Goal: Transaction & Acquisition: Purchase product/service

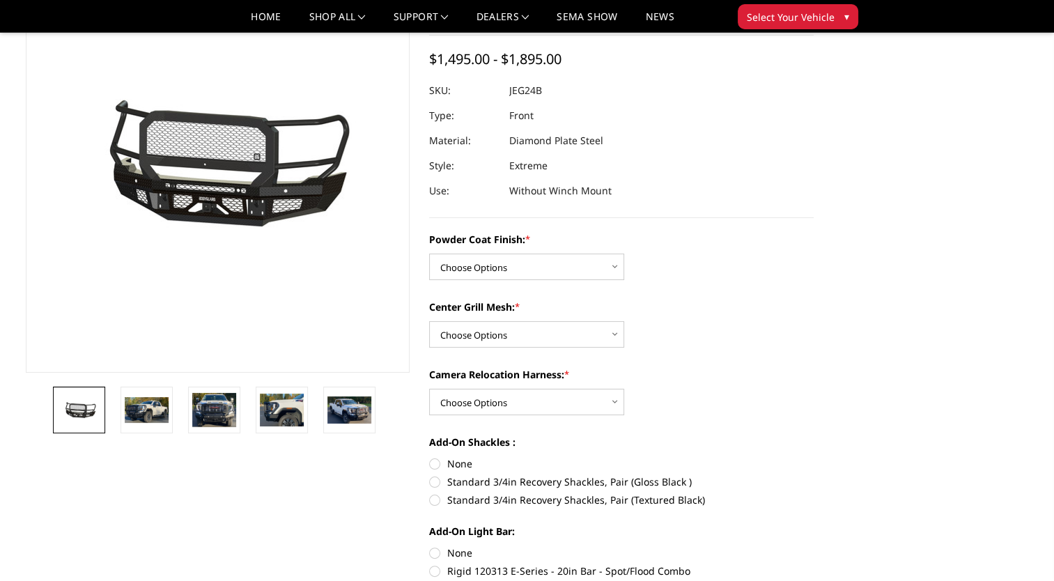
scroll to position [139, 0]
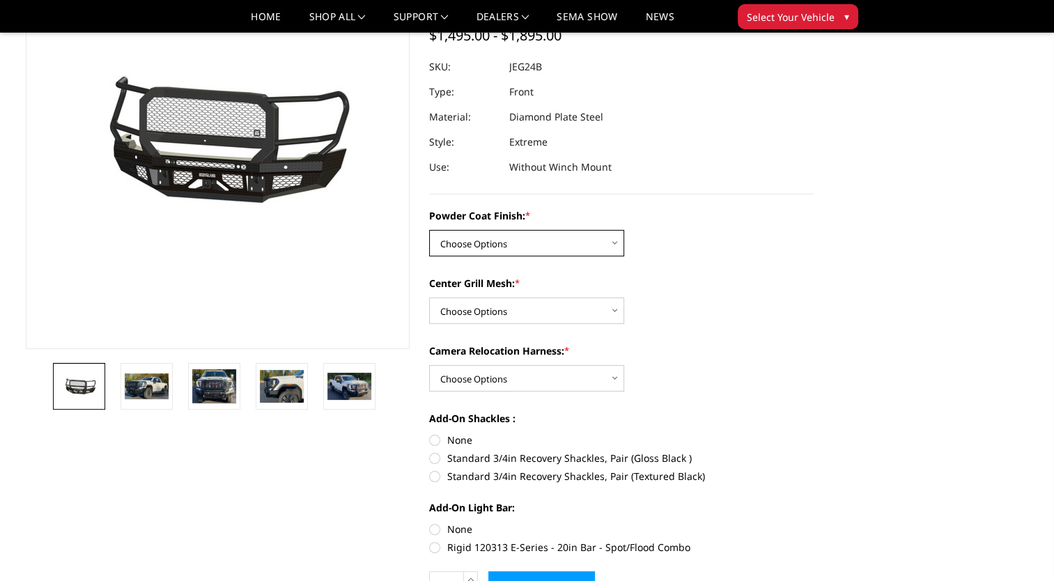
click at [616, 243] on select "Choose Options Bare Metal Gloss Black Powder Coat Textured Black Powder Coat" at bounding box center [526, 243] width 195 height 26
select select "3286"
click at [429, 230] on select "Choose Options Bare Metal Gloss Black Powder Coat Textured Black Powder Coat" at bounding box center [526, 243] width 195 height 26
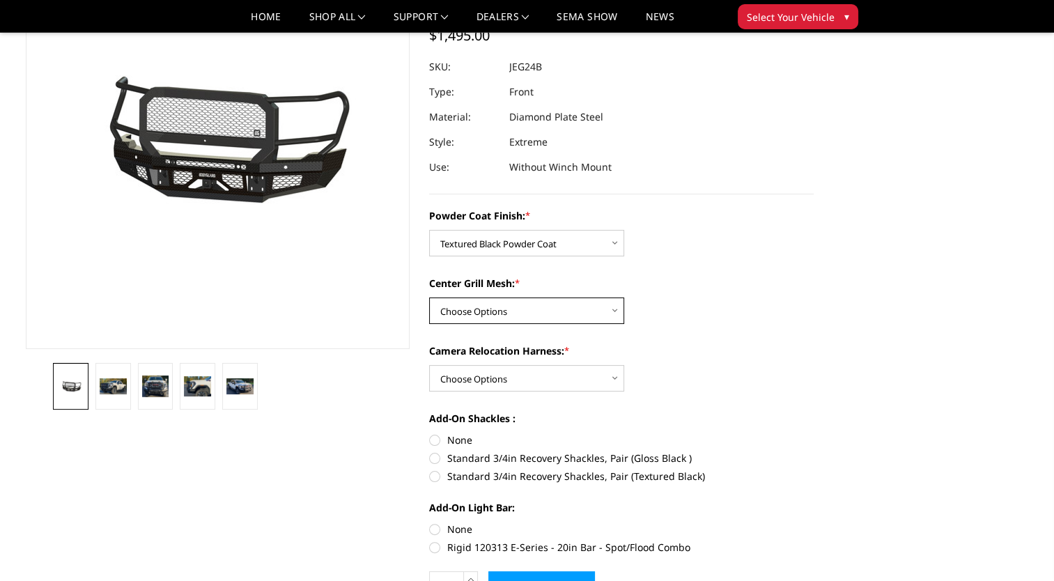
click at [618, 308] on select "Choose Options WITH Expanded Metal in Center Grill WITHOUT Expanded Metal in Ce…" at bounding box center [526, 311] width 195 height 26
select select "3287"
click at [429, 298] on select "Choose Options WITH Expanded Metal in Center Grill WITHOUT Expanded Metal in Ce…" at bounding box center [526, 311] width 195 height 26
click at [614, 380] on select "Choose Options WITH Camera Relocation Harness WITHOUT Camera Relocation Harness" at bounding box center [526, 378] width 195 height 26
select select "3289"
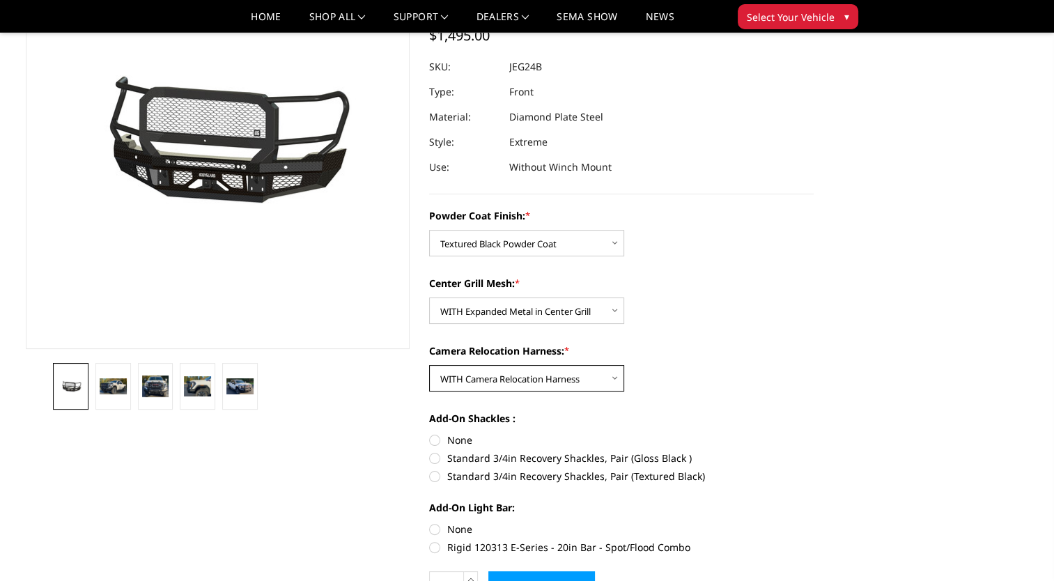
click at [429, 365] on select "Choose Options WITH Camera Relocation Harness WITHOUT Camera Relocation Harness" at bounding box center [526, 378] width 195 height 26
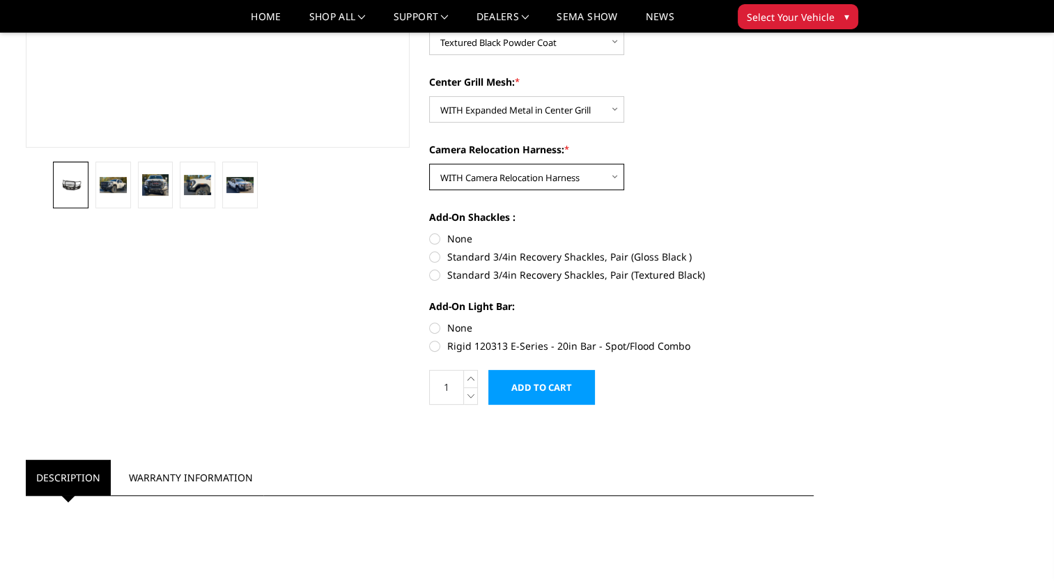
scroll to position [348, 0]
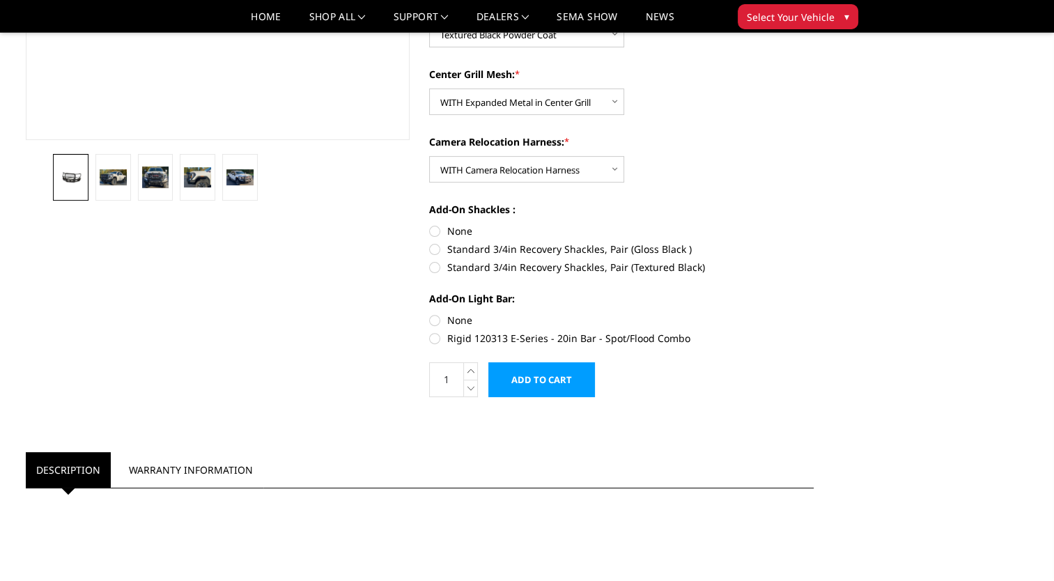
click at [433, 339] on label "Rigid 120313 E-Series - 20in Bar - Spot/Flood Combo" at bounding box center [621, 338] width 385 height 15
click at [814, 314] on input "Rigid 120313 E-Series - 20in Bar - Spot/Flood Combo" at bounding box center [814, 313] width 1 height 1
radio input "true"
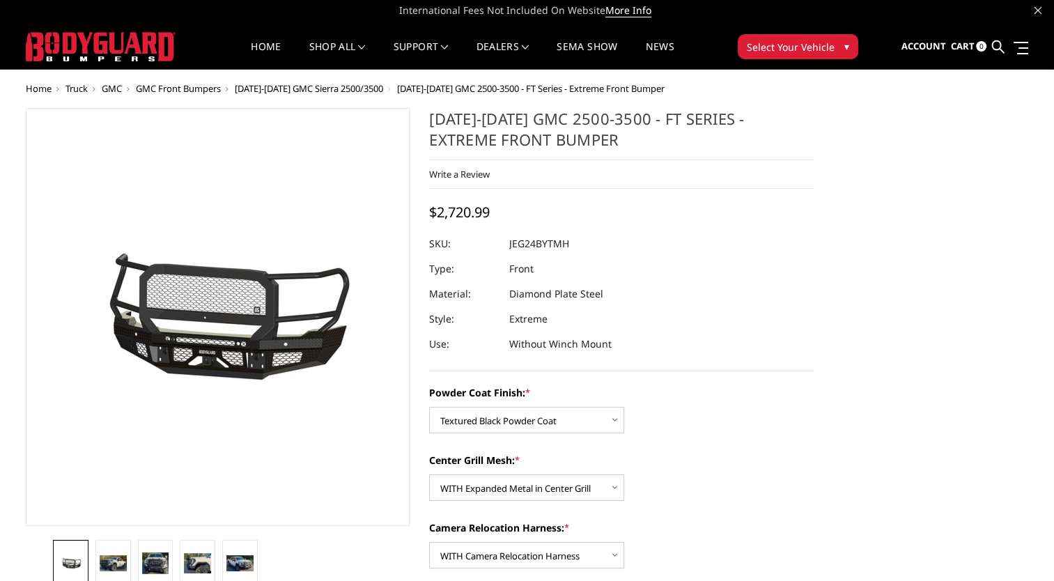
scroll to position [0, 0]
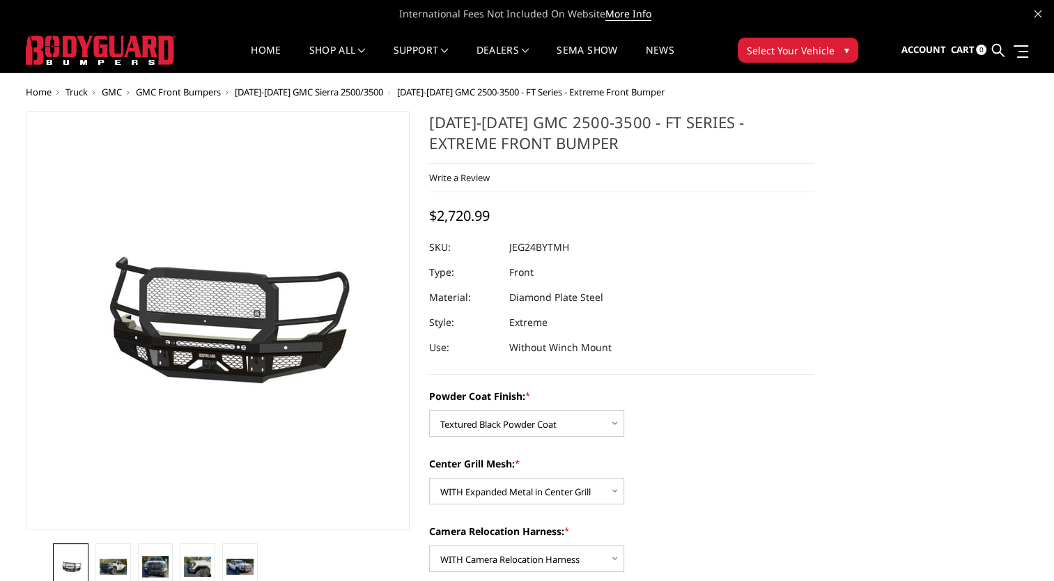
click at [461, 93] on span "[DATE]-[DATE] GMC 2500-3500 - FT Series - Extreme Front Bumper" at bounding box center [531, 92] width 268 height 13
click at [176, 89] on span "GMC Front Bumpers" at bounding box center [178, 92] width 85 height 13
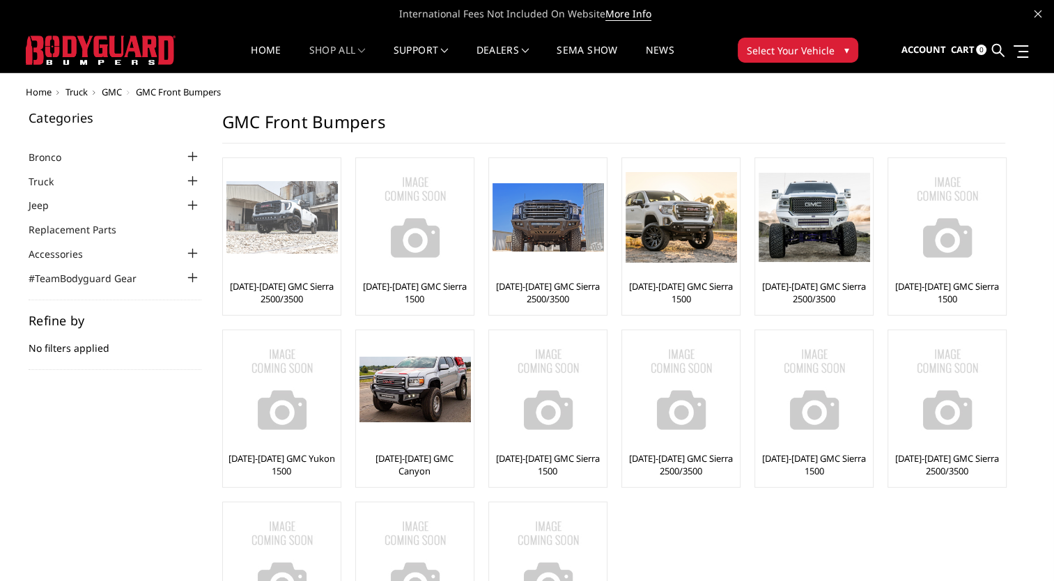
click at [301, 217] on img at bounding box center [281, 217] width 111 height 73
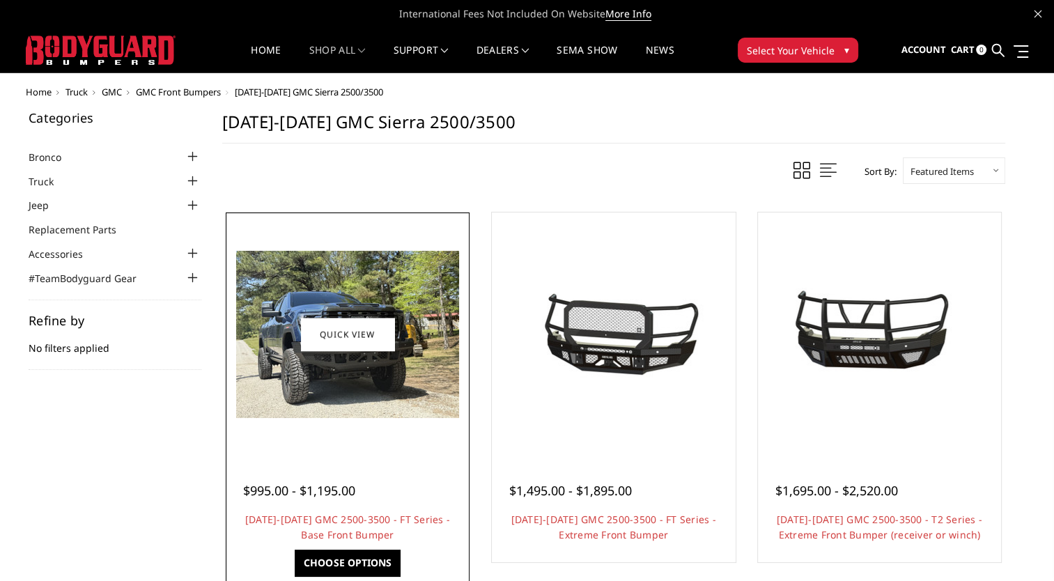
click at [315, 418] on div at bounding box center [347, 334] width 237 height 237
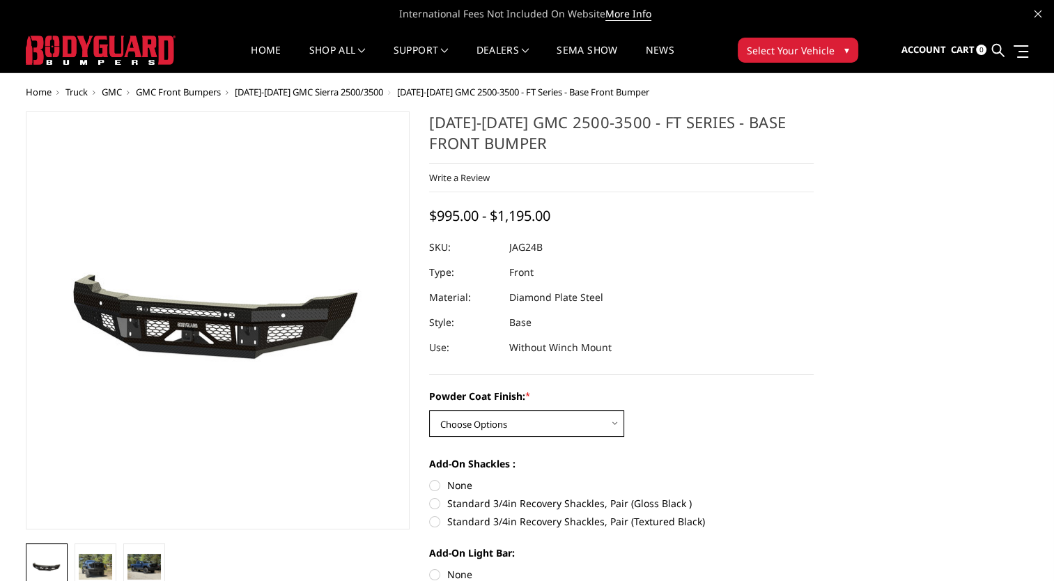
click at [617, 424] on select "Choose Options Bare Metal Gloss Black Powder Coat Textured Black Powder Coat" at bounding box center [526, 423] width 195 height 26
select select "3389"
click at [429, 410] on select "Choose Options Bare Metal Gloss Black Powder Coat Textured Black Powder Coat" at bounding box center [526, 423] width 195 height 26
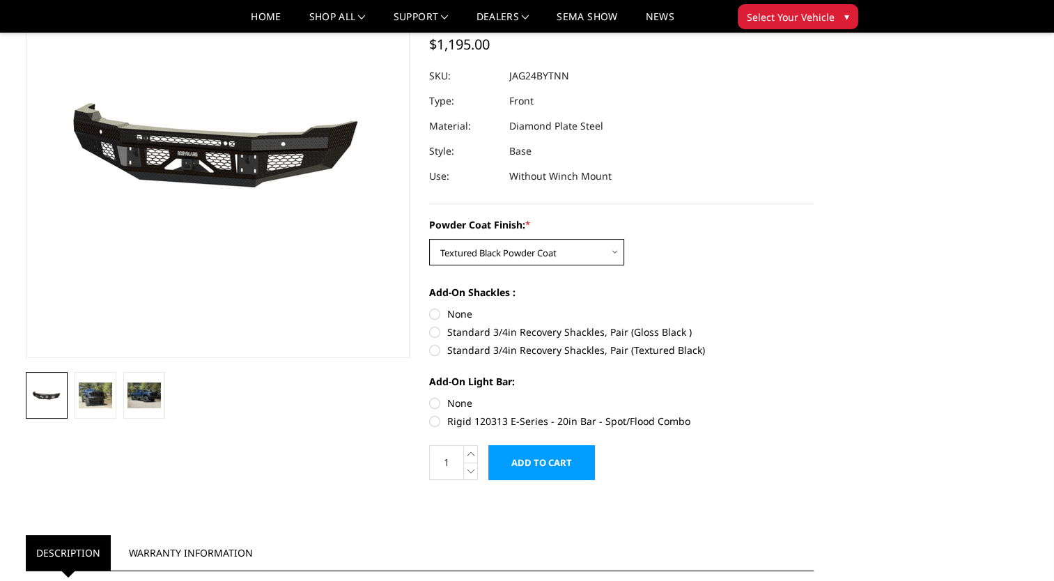
scroll to position [139, 0]
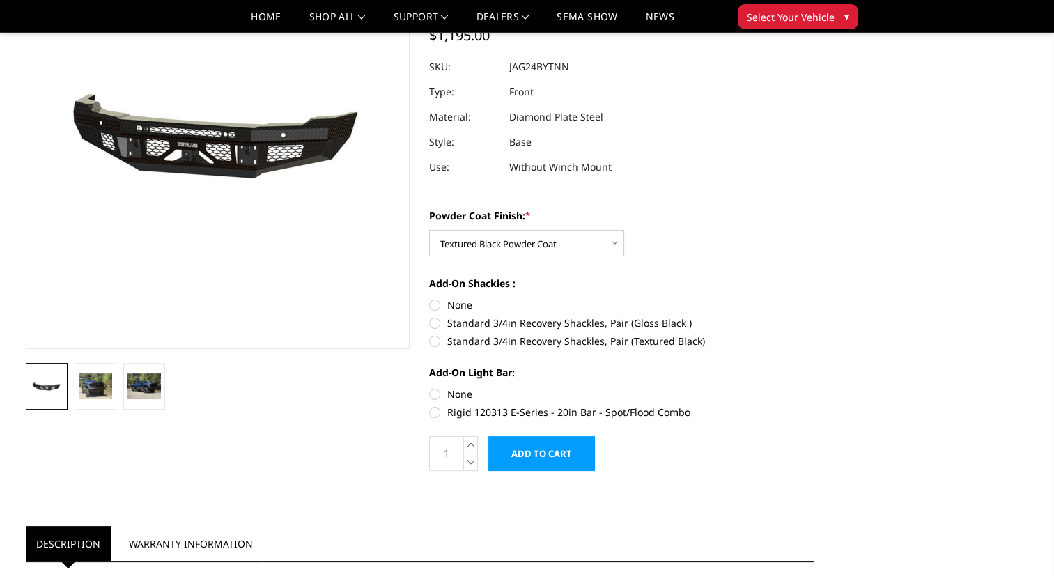
click at [435, 341] on label "Standard 3/4in Recovery Shackles, Pair (Textured Black)" at bounding box center [621, 341] width 385 height 15
click at [814, 316] on input "Standard 3/4in Recovery Shackles, Pair (Textured Black)" at bounding box center [814, 316] width 1 height 1
radio input "true"
click at [103, 390] on img at bounding box center [95, 386] width 33 height 25
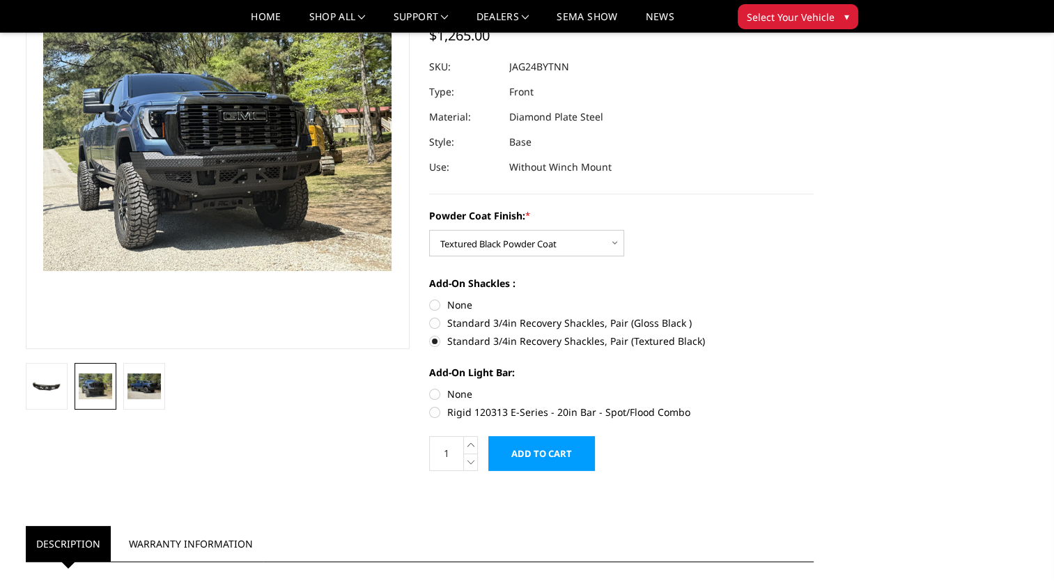
scroll to position [90, 0]
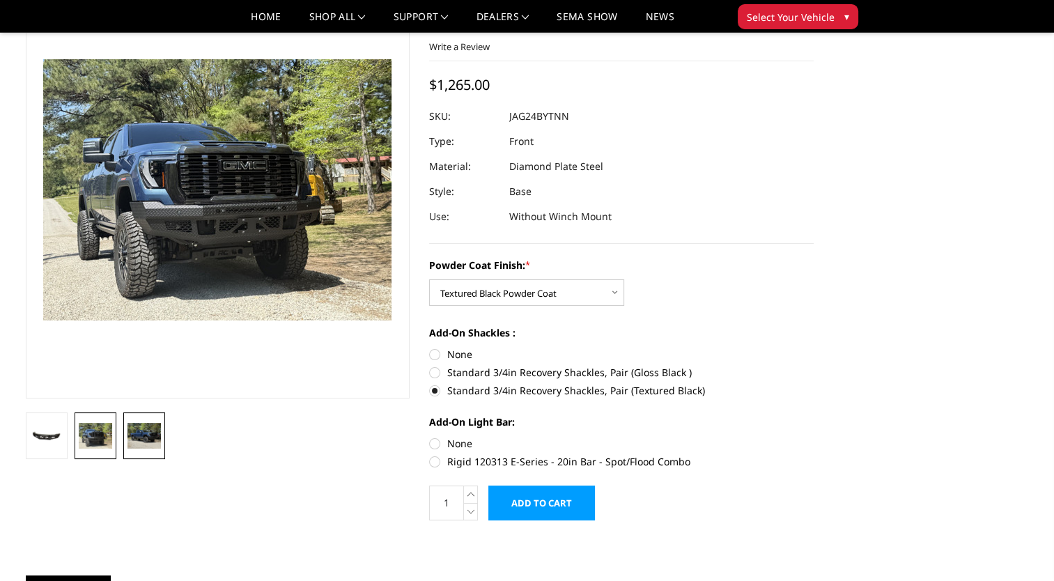
click at [144, 436] on img at bounding box center [144, 435] width 33 height 25
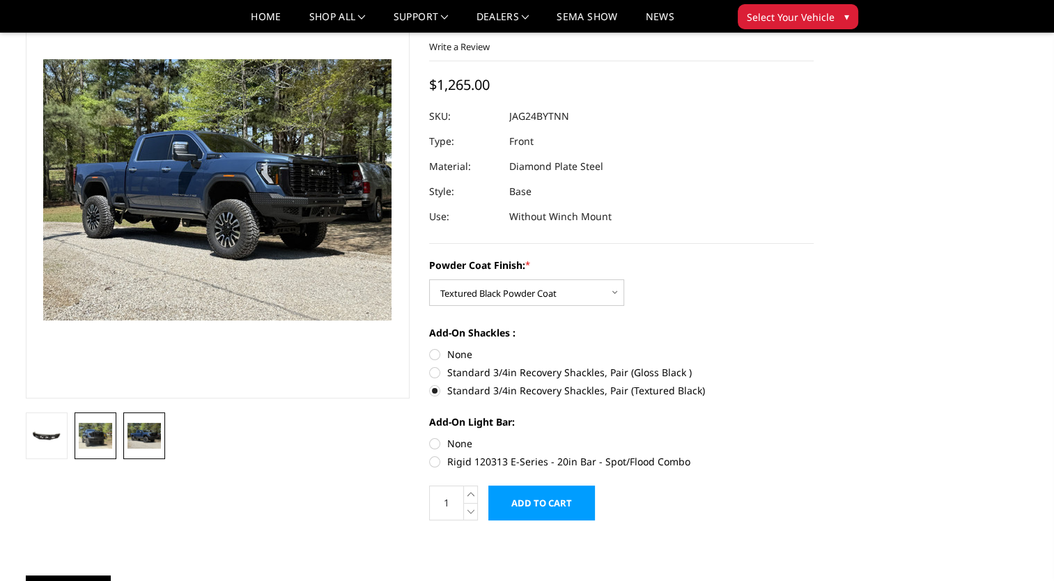
click at [98, 438] on img at bounding box center [95, 435] width 33 height 25
